Goal: Obtain resource: Download file/media

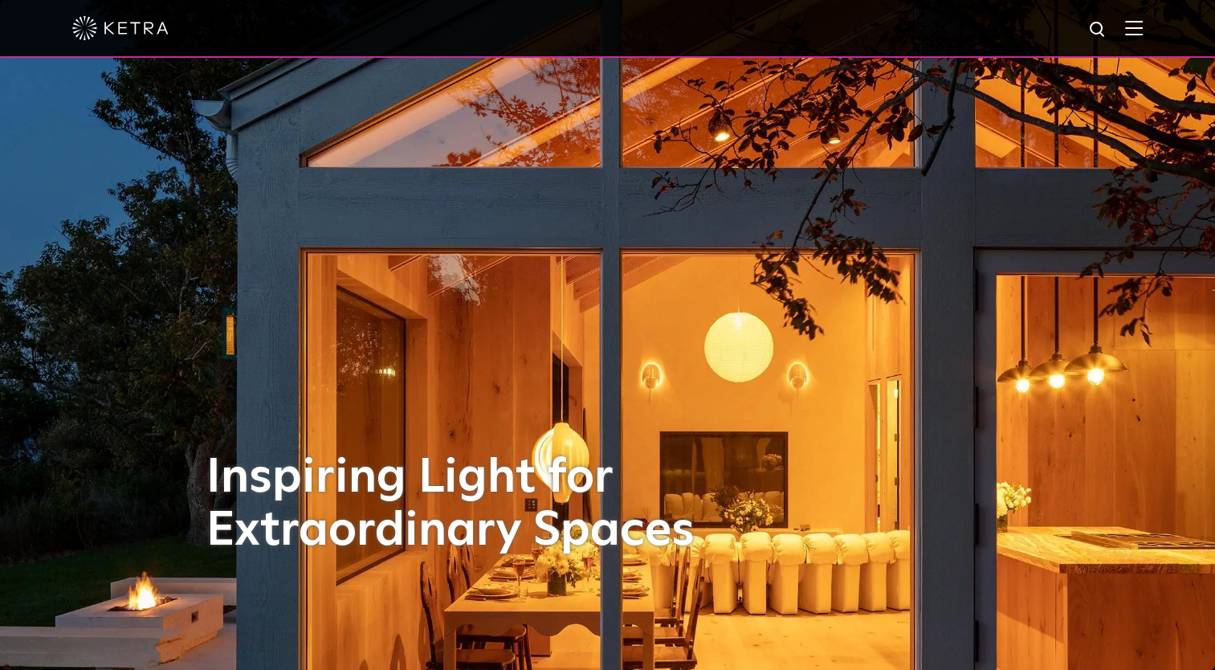
click at [1143, 33] on img at bounding box center [1134, 27] width 18 height 15
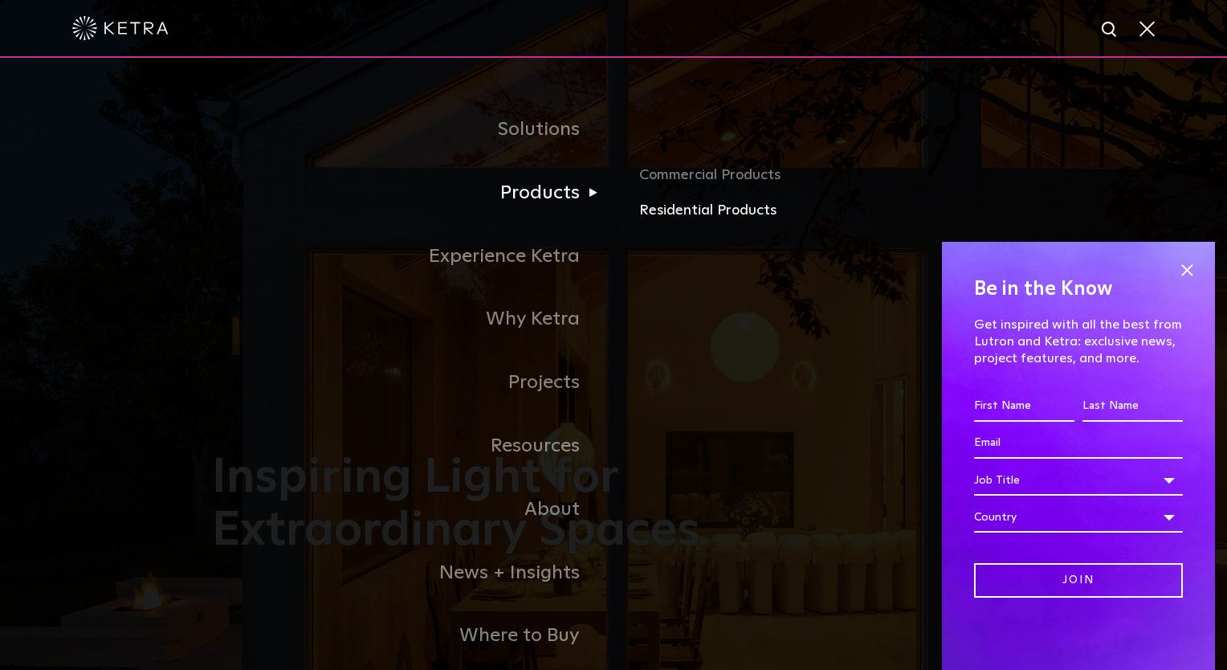
click at [667, 218] on link "Residential Products" at bounding box center [827, 210] width 376 height 23
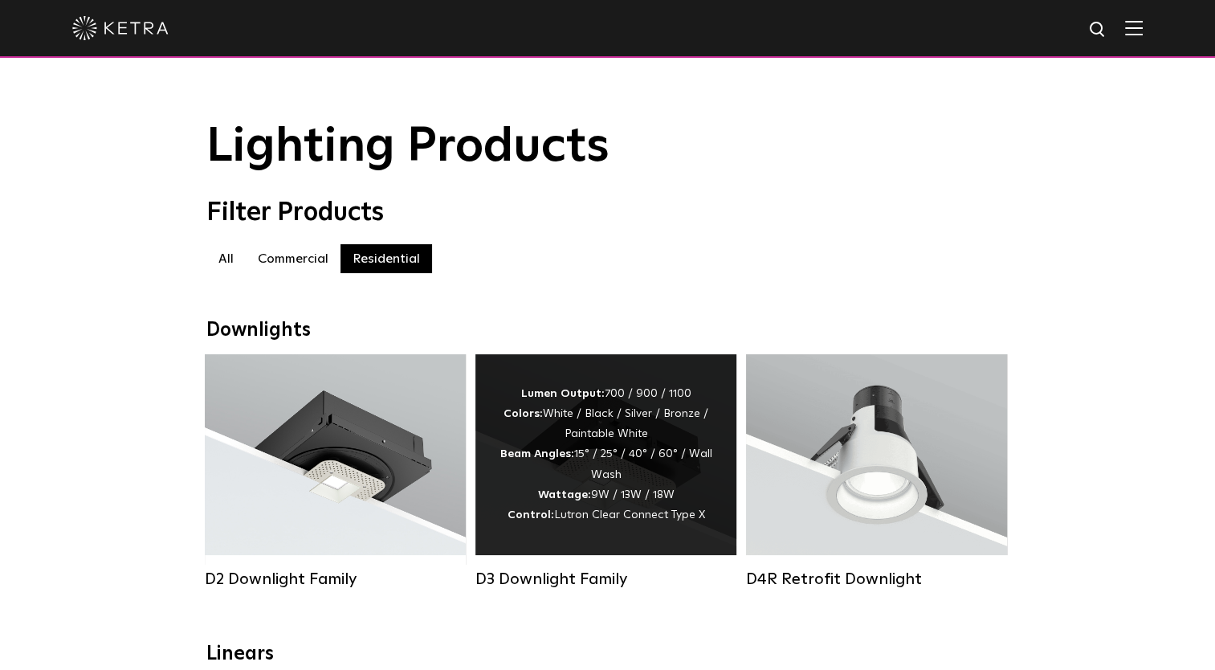
click at [615, 447] on div "Lumen Output: 700 / 900 / 1100 Colors: White / Black / Silver / Bronze / Painta…" at bounding box center [606, 454] width 213 height 141
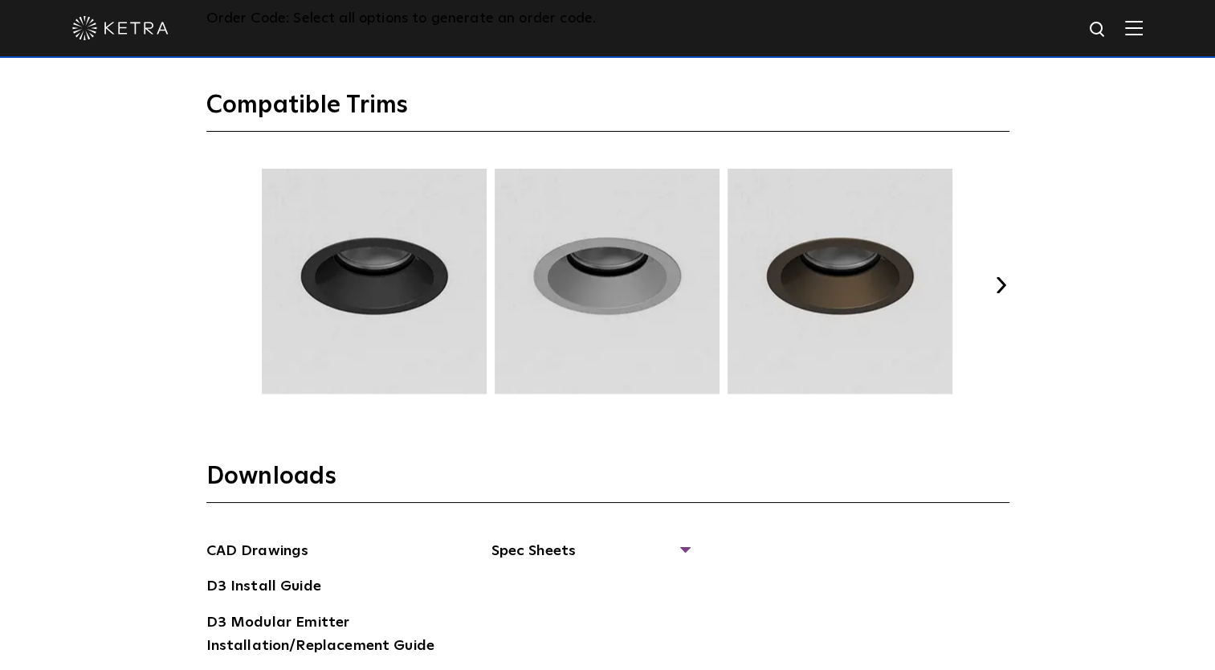
scroll to position [2329, 0]
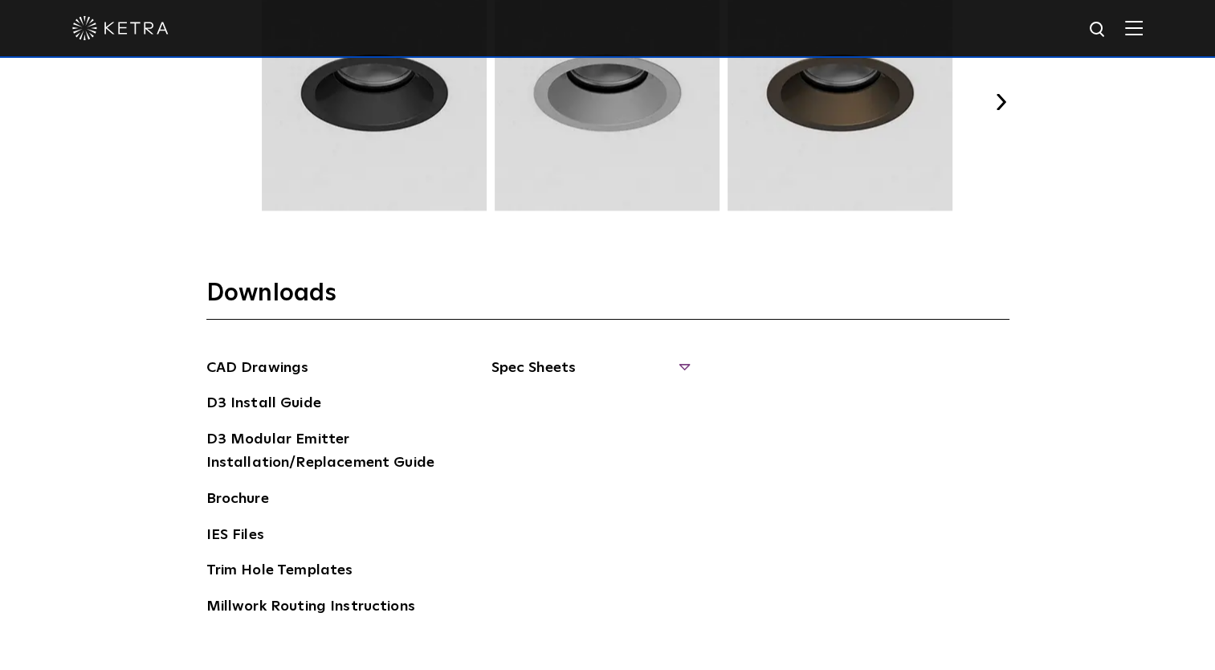
click at [575, 365] on span "Spec Sheets" at bounding box center [589, 374] width 197 height 35
